Goal: Check status: Check status

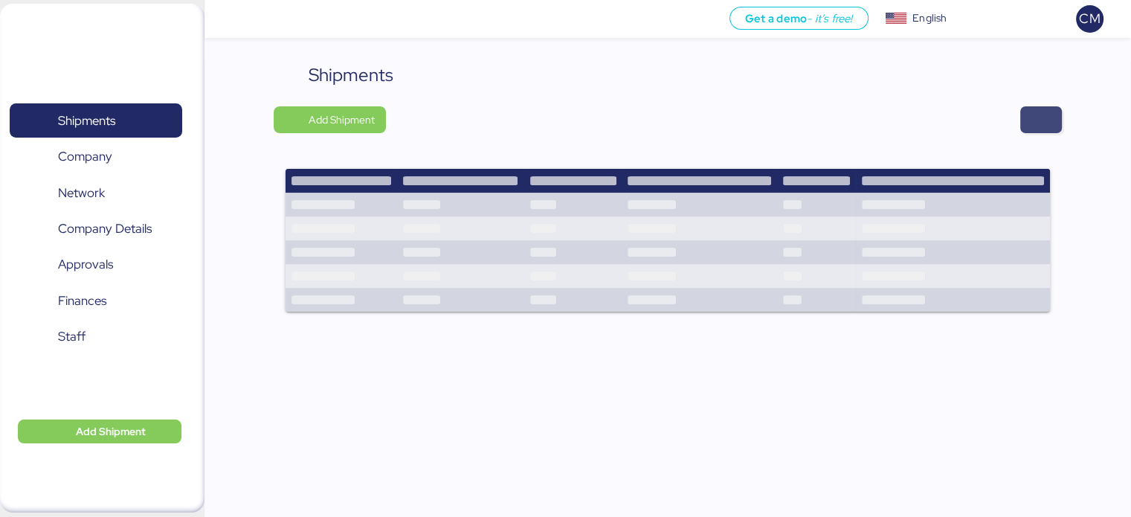
click at [1039, 121] on span "button" at bounding box center [1041, 119] width 18 height 21
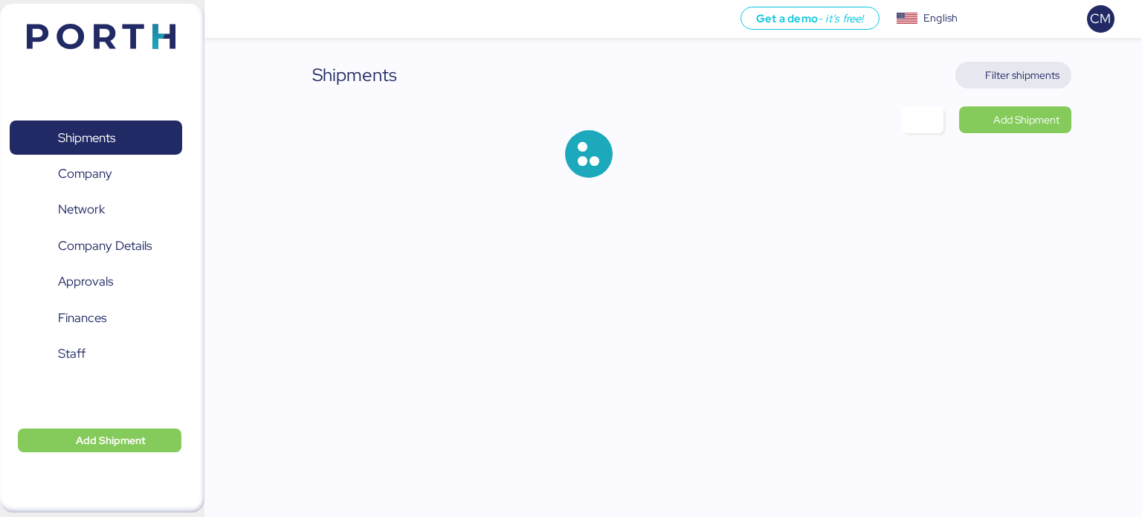
click at [1014, 71] on span "Filter shipments" at bounding box center [1022, 75] width 74 height 18
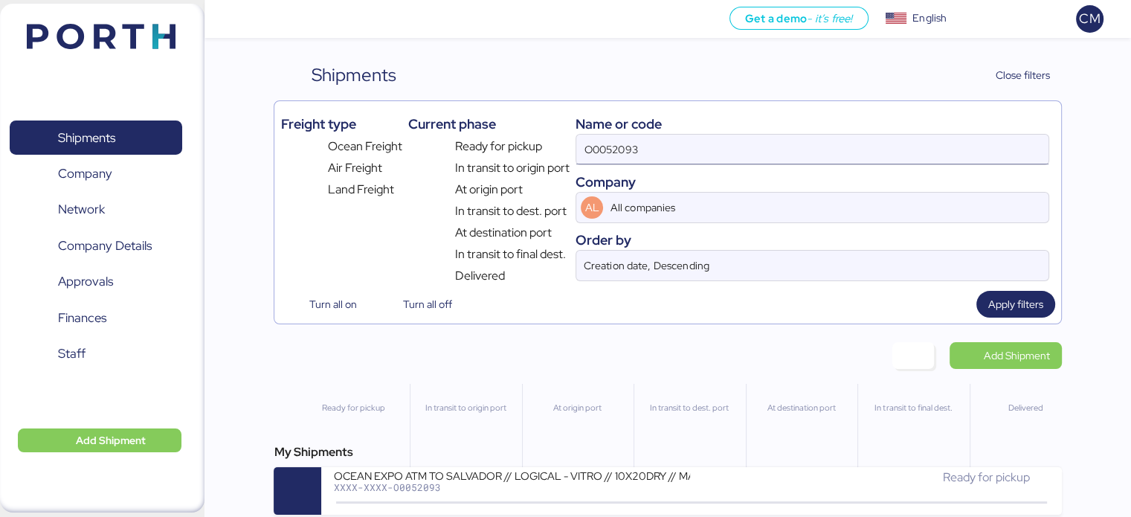
click at [652, 154] on input "O0052093" at bounding box center [812, 150] width 472 height 30
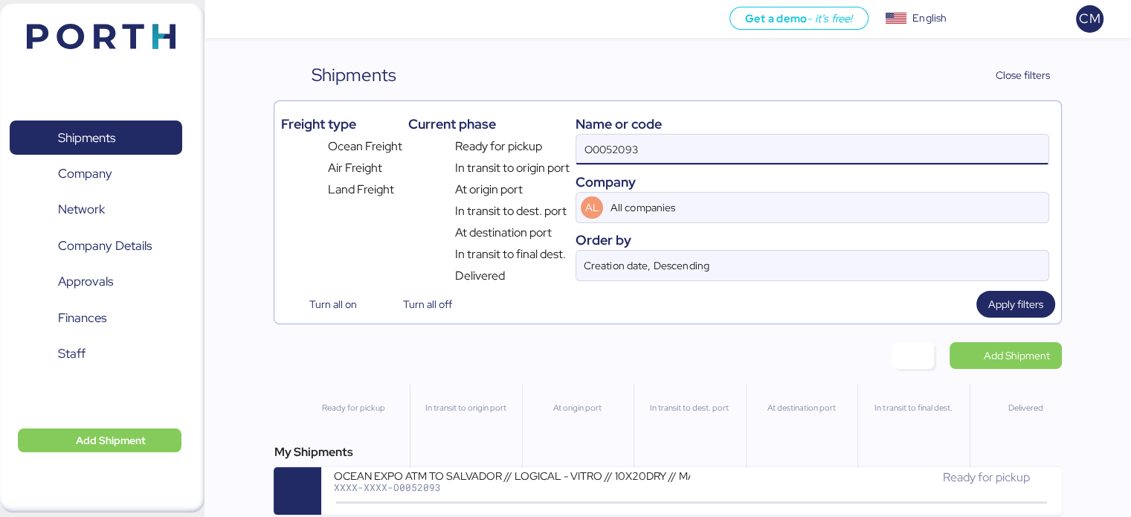
click at [652, 154] on input "O0052093" at bounding box center [812, 150] width 472 height 30
paste input "O0052064"
type input "O0052064"
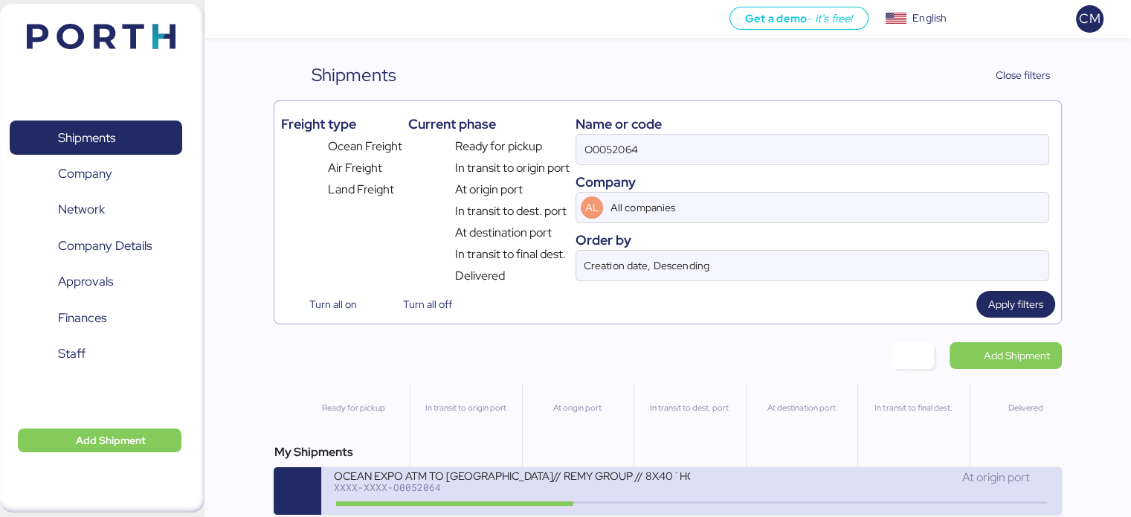
click at [597, 469] on div "OCEAN EXPO ATM TO [GEOGRAPHIC_DATA]// REMY GROUP // 8X40´HQ// MSC [DATE]" at bounding box center [511, 475] width 357 height 13
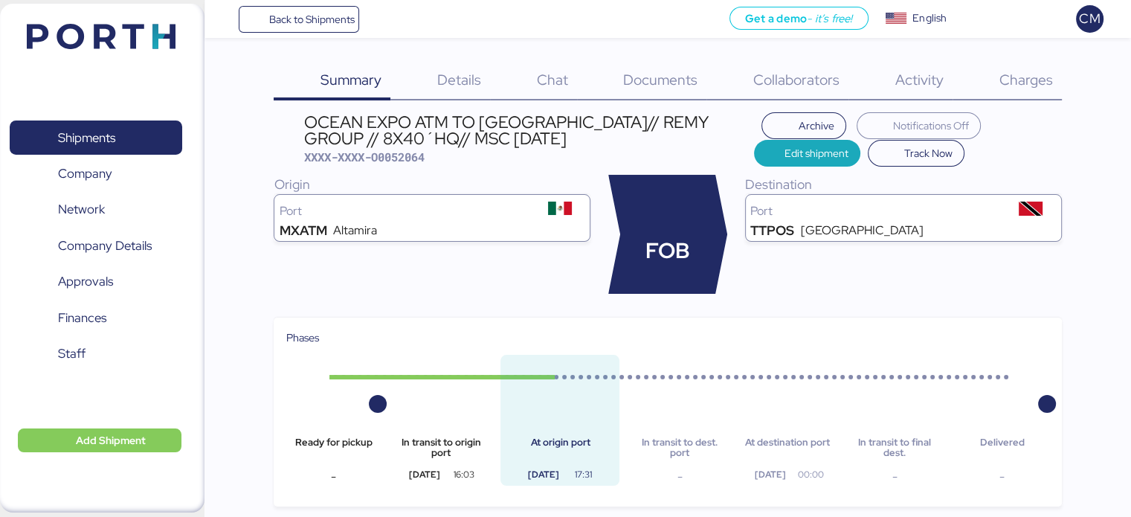
click at [1010, 89] on div "Charges 0" at bounding box center [1007, 81] width 109 height 39
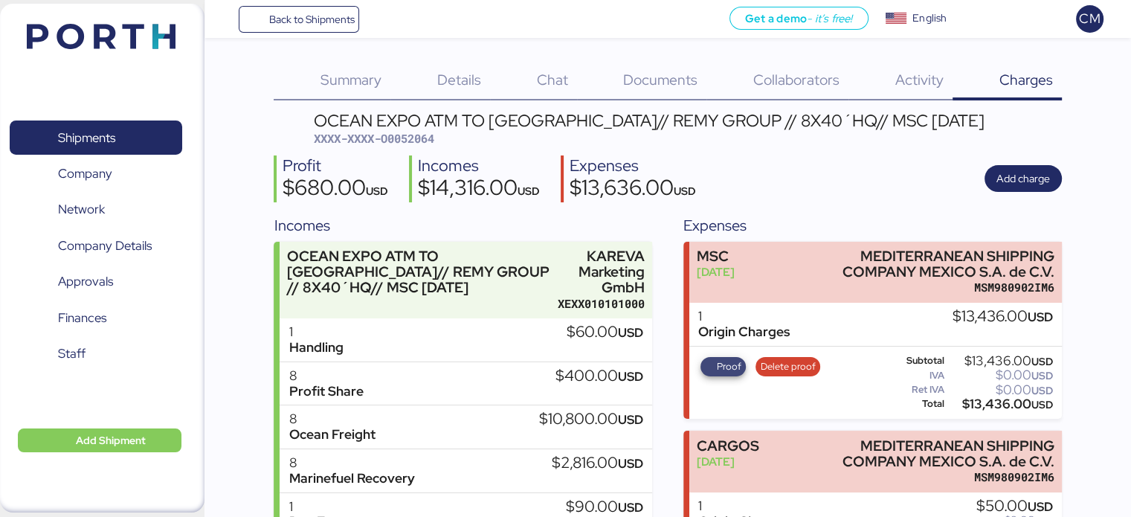
click at [728, 368] on span "Proof" at bounding box center [729, 366] width 25 height 16
